Goal: Task Accomplishment & Management: Use online tool/utility

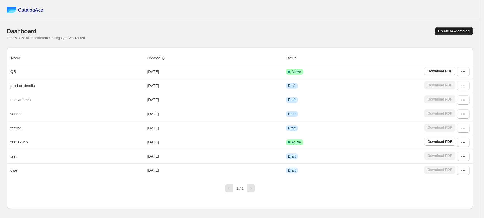
click at [459, 33] on span "Create new catalog" at bounding box center [453, 31] width 31 height 5
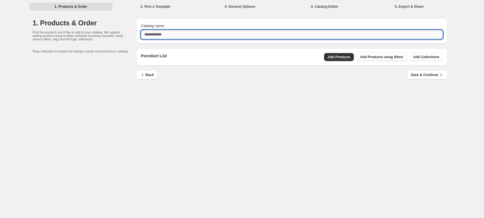
click at [201, 37] on input "Catalog name" at bounding box center [292, 34] width 302 height 9
type input "**********"
click at [341, 55] on span "Add Products" at bounding box center [338, 57] width 23 height 5
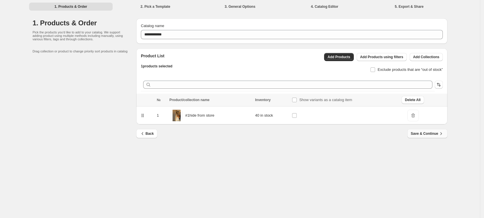
click at [421, 136] on span "Save & Continue" at bounding box center [426, 134] width 33 height 6
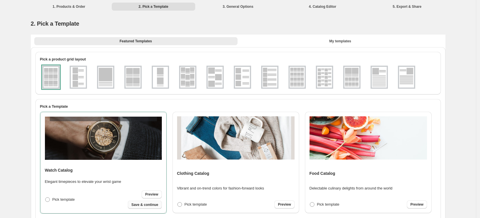
click at [142, 204] on span "Save & continue" at bounding box center [144, 204] width 27 height 5
select select "**********"
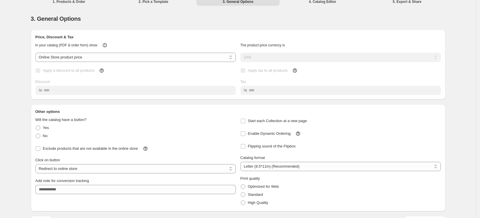
scroll to position [20, 0]
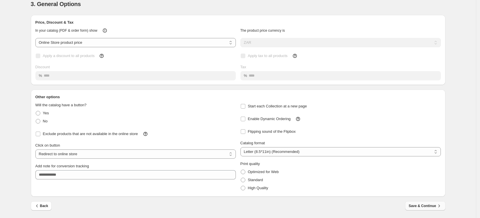
click at [410, 206] on button "Save & Continue" at bounding box center [425, 205] width 40 height 9
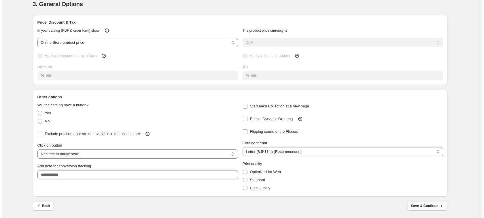
scroll to position [0, 0]
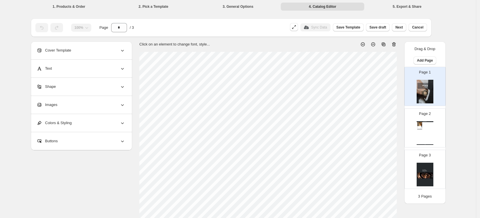
click at [418, 138] on div "Page 2 Watch Catalog #1hide from store - 1 / 2 / 3 new modal testingggggg 1 2 3…" at bounding box center [422, 125] width 36 height 39
type input "*"
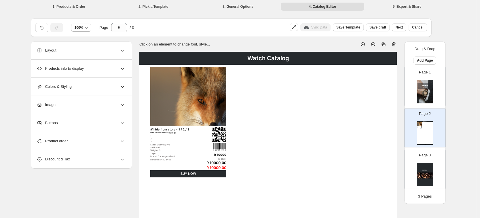
click at [104, 69] on div "Products info to display" at bounding box center [81, 69] width 89 height 18
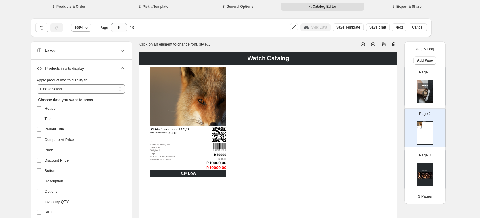
click at [106, 69] on div "Products info to display" at bounding box center [81, 69] width 89 height 18
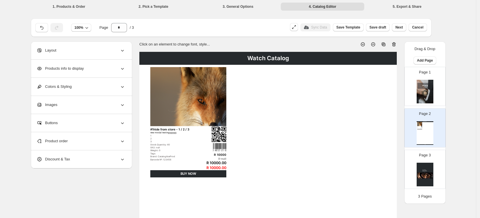
click at [106, 69] on div "Products info to display" at bounding box center [81, 69] width 89 height 18
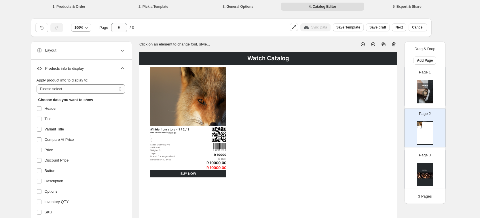
click at [106, 69] on div "Products info to display" at bounding box center [81, 69] width 89 height 18
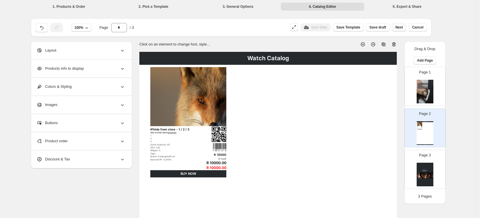
click at [406, 27] on button "Next" at bounding box center [399, 27] width 14 height 8
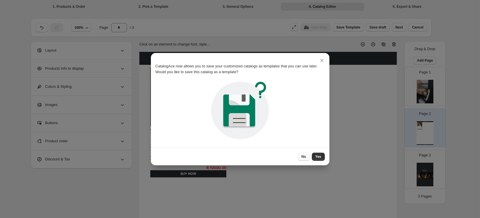
click at [304, 156] on span "No" at bounding box center [303, 156] width 5 height 5
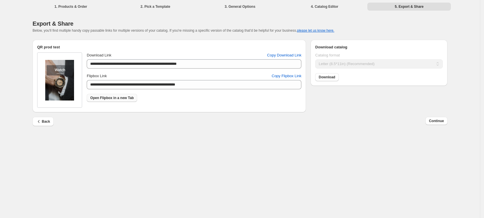
click at [107, 97] on span "Open Flipbox in a new Tab" at bounding box center [111, 98] width 43 height 5
